Goal: Information Seeking & Learning: Understand process/instructions

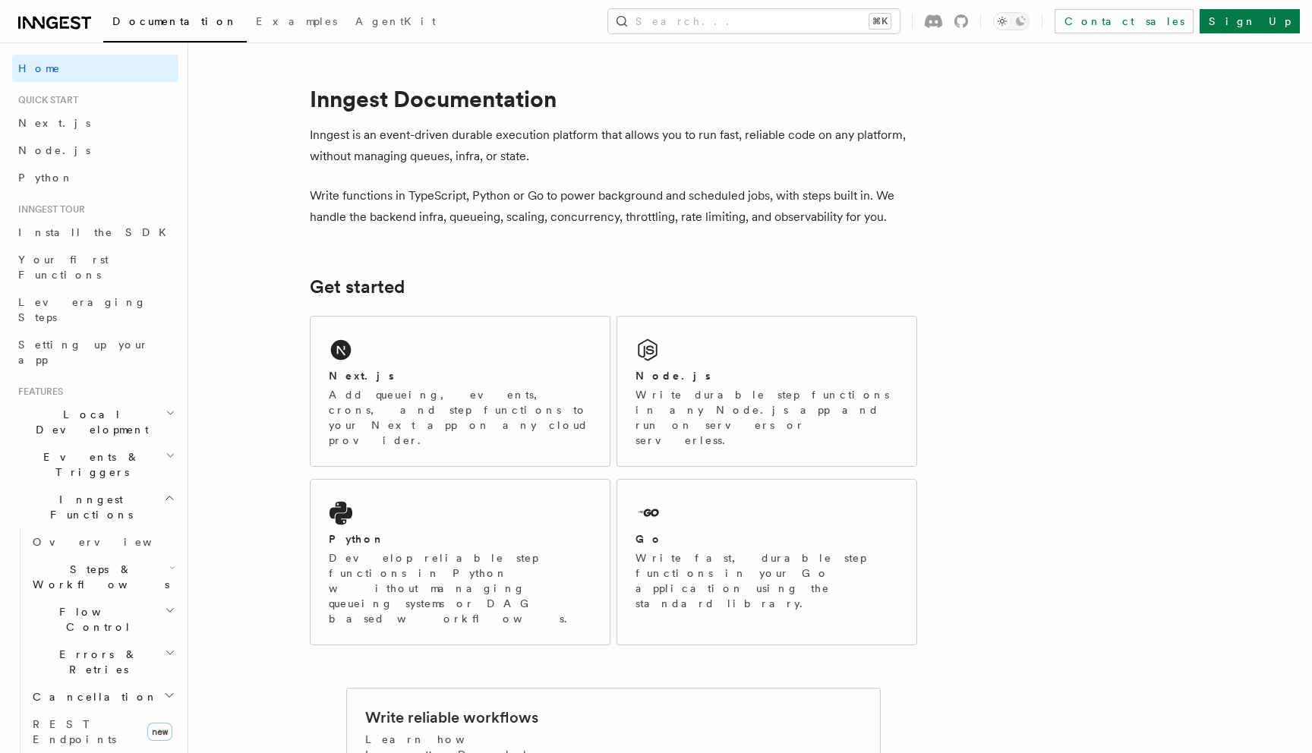
click at [80, 562] on span "Steps & Workflows" at bounding box center [98, 577] width 143 height 30
click at [89, 633] on span "Function steps" at bounding box center [105, 639] width 117 height 12
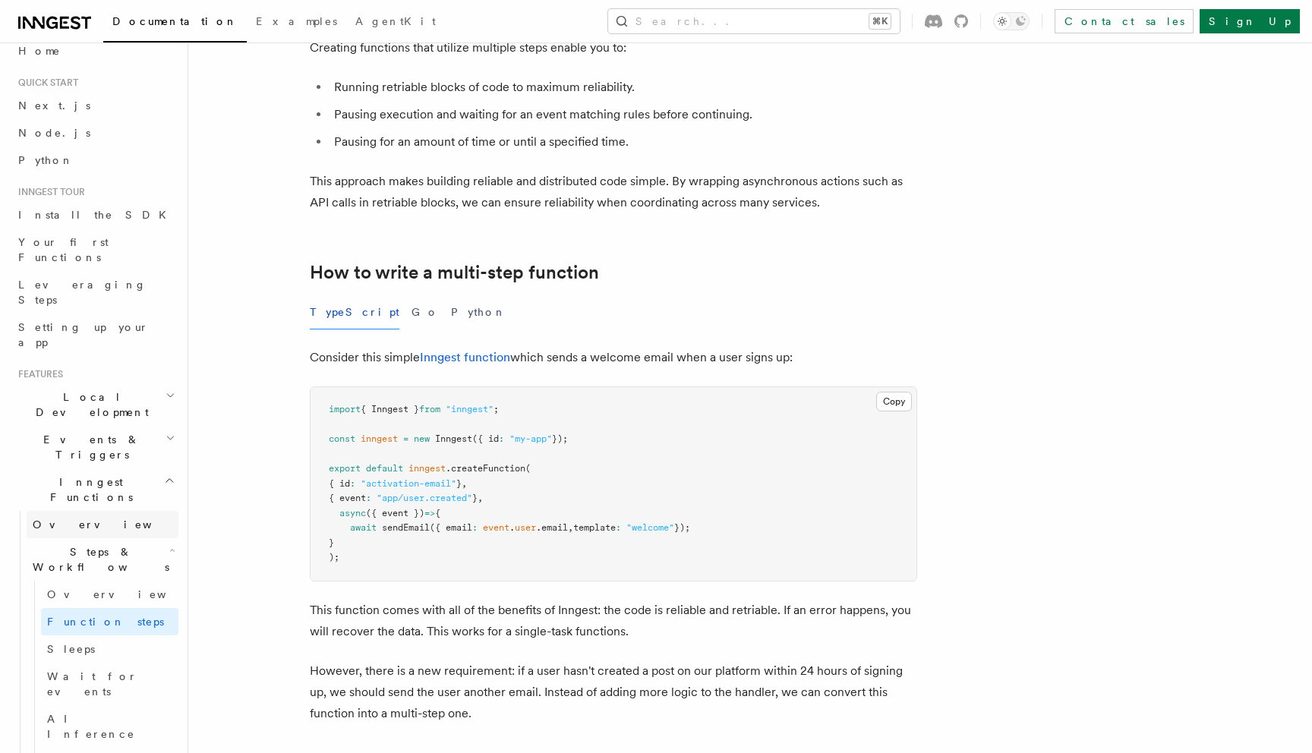
scroll to position [27, 0]
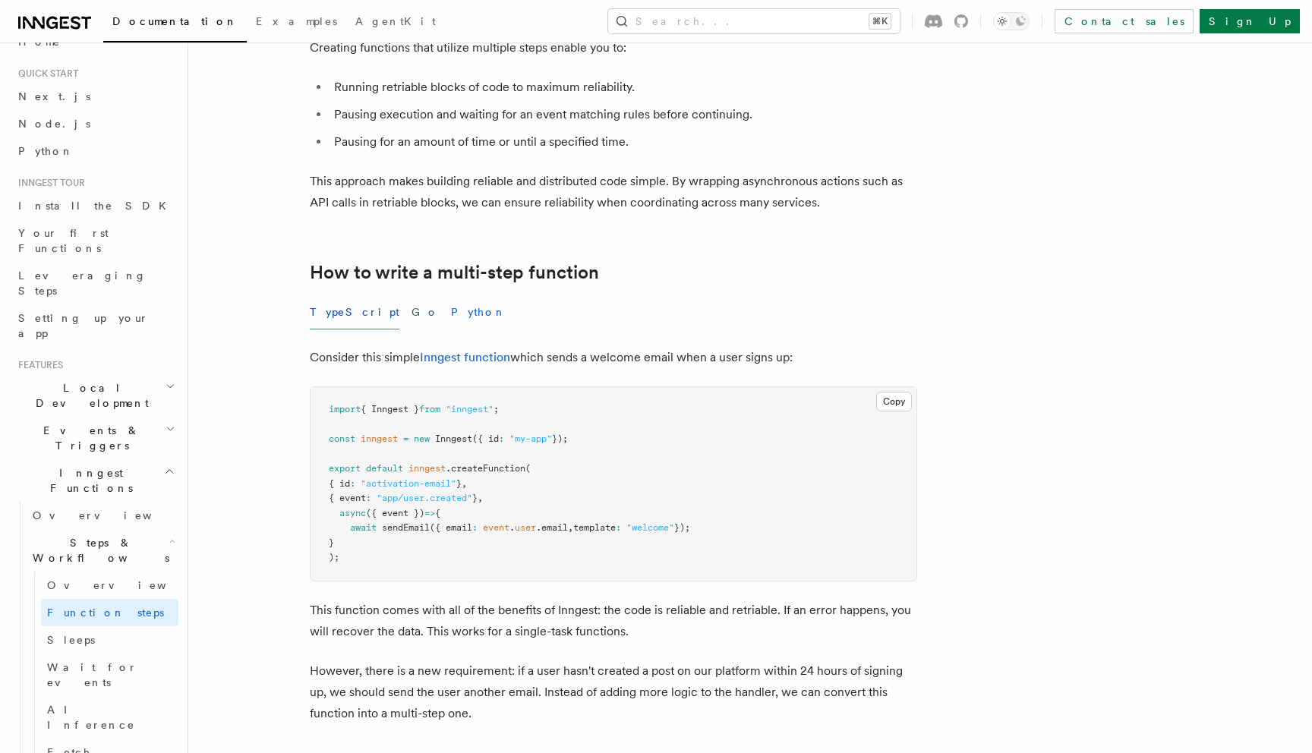
click at [451, 309] on button "Python" at bounding box center [478, 312] width 55 height 34
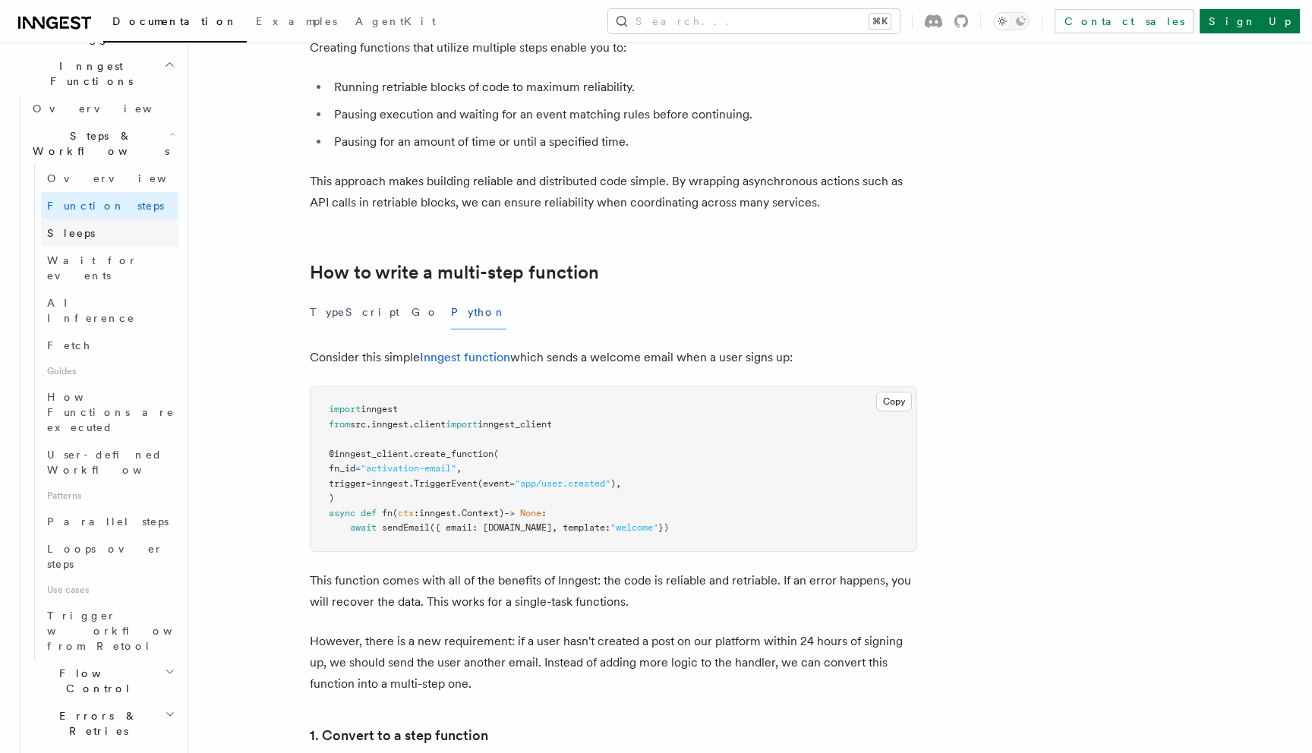
scroll to position [406, 0]
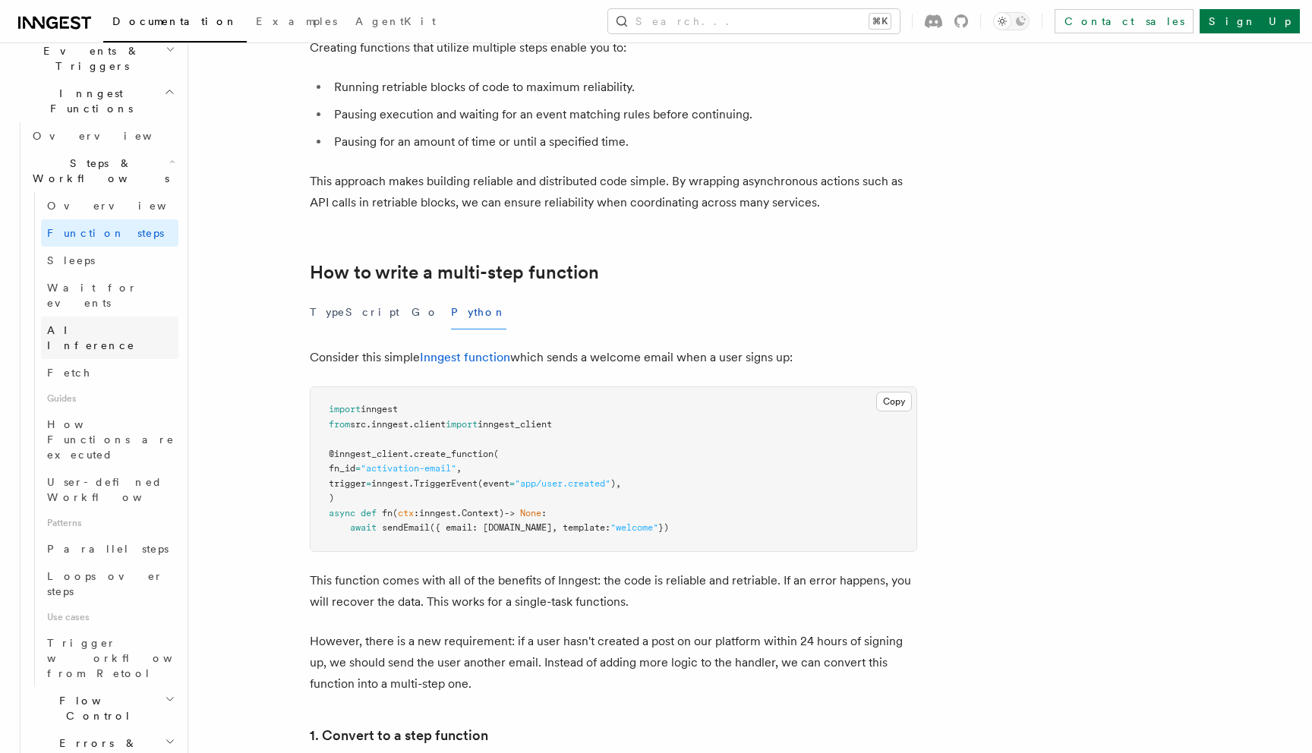
click at [97, 324] on span "AI Inference" at bounding box center [91, 337] width 88 height 27
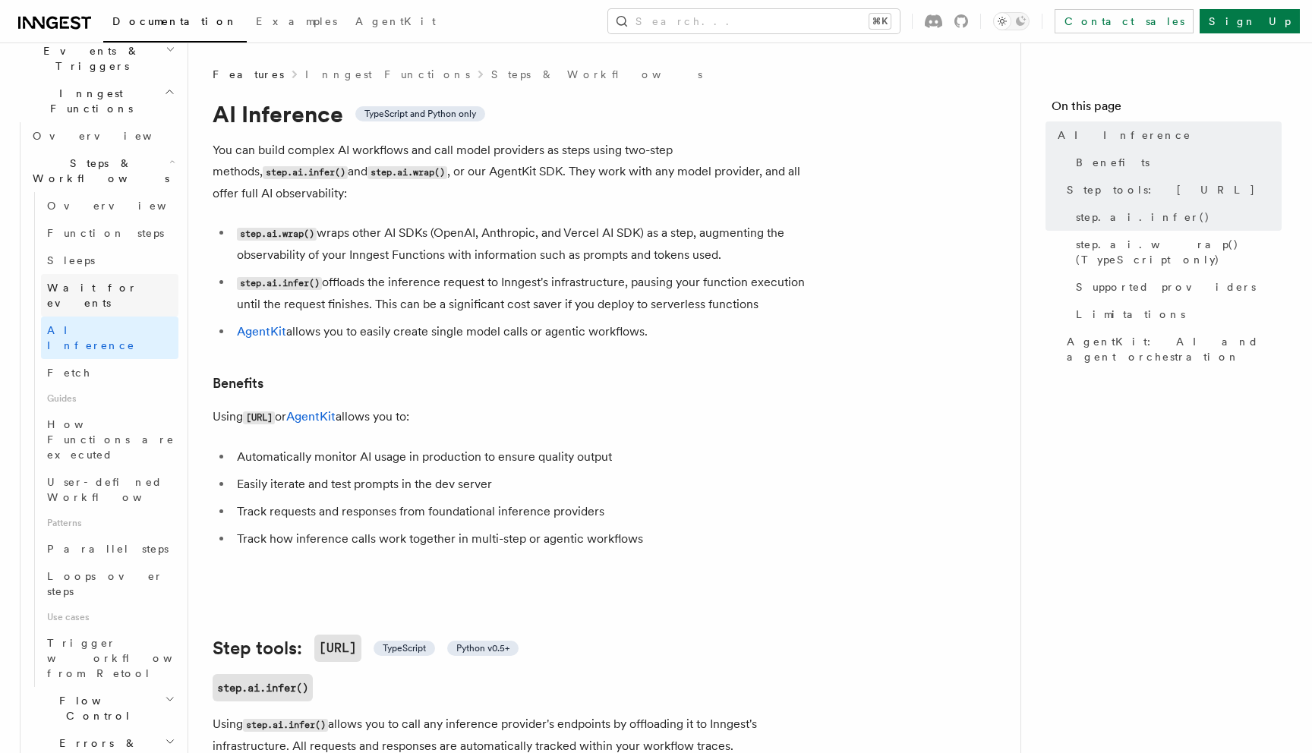
click at [97, 282] on span "Wait for events" at bounding box center [92, 295] width 90 height 27
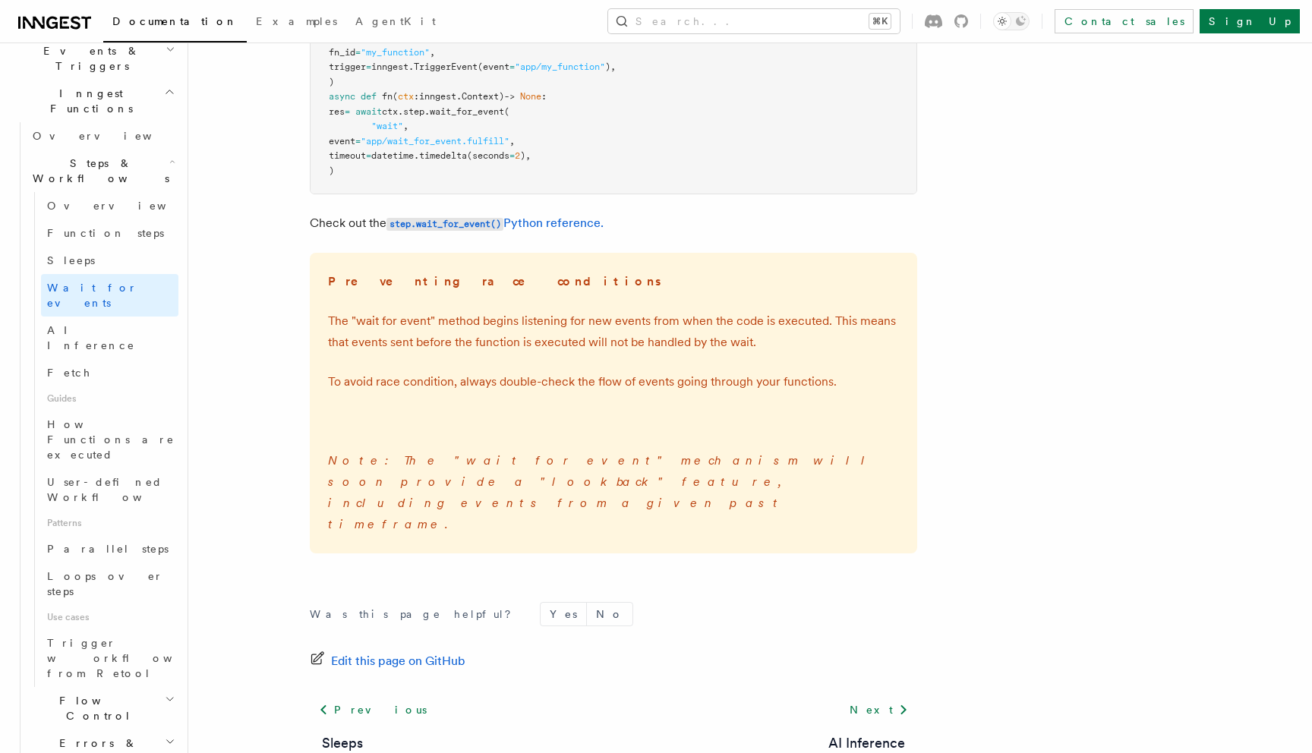
scroll to position [300, 0]
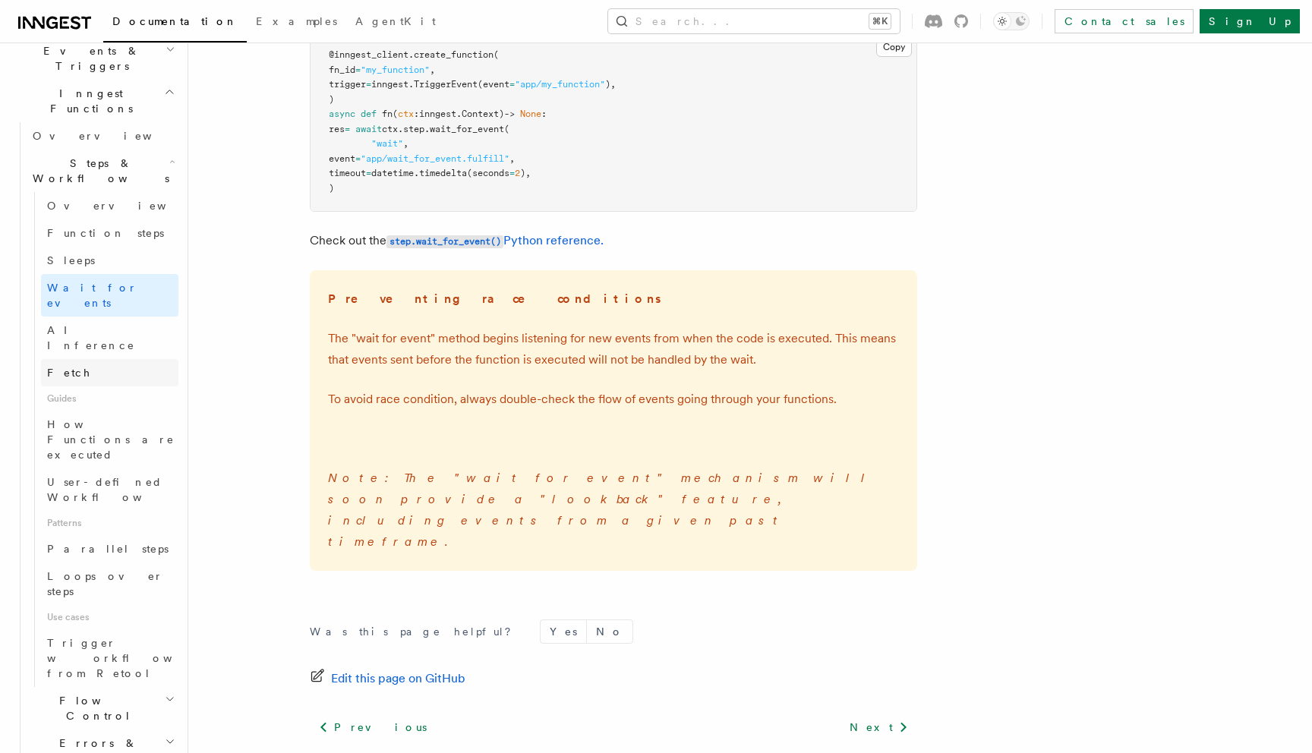
click at [105, 359] on link "Fetch" at bounding box center [109, 372] width 137 height 27
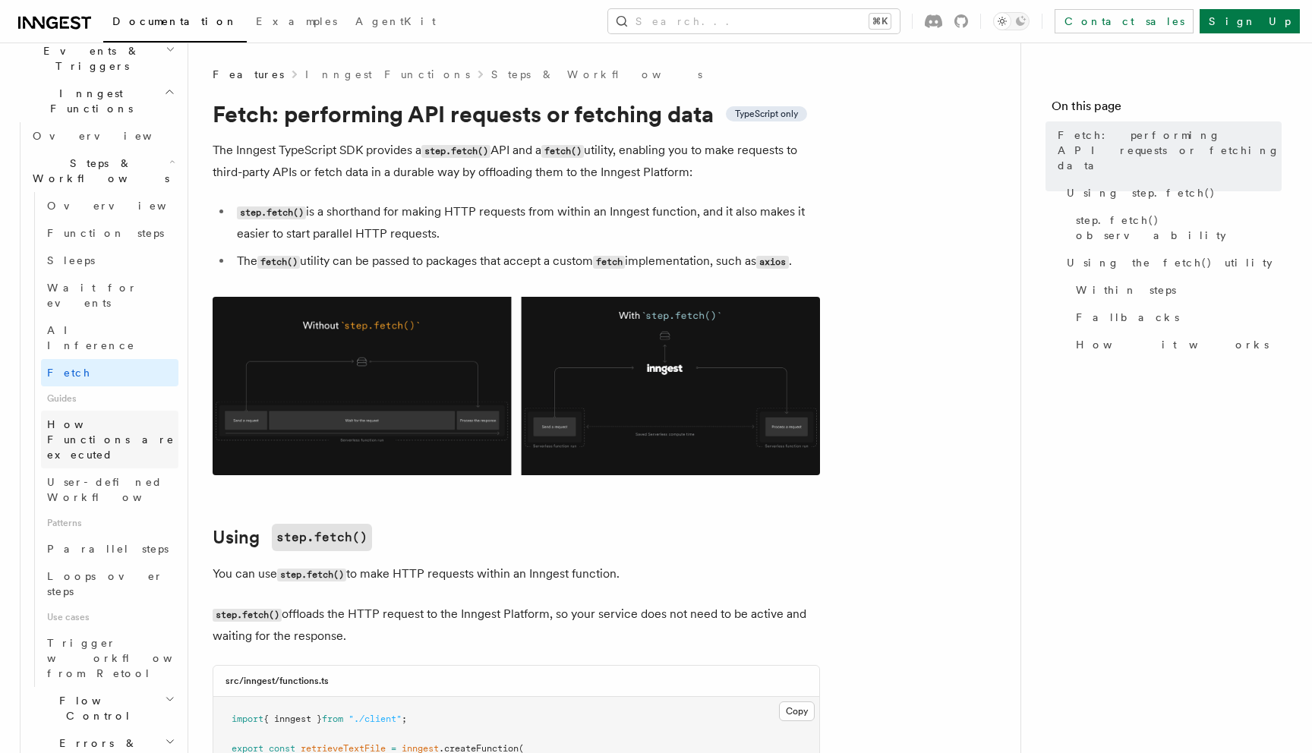
click at [109, 417] on span "How Functions are executed" at bounding box center [112, 440] width 131 height 46
